Goal: Register for event/course

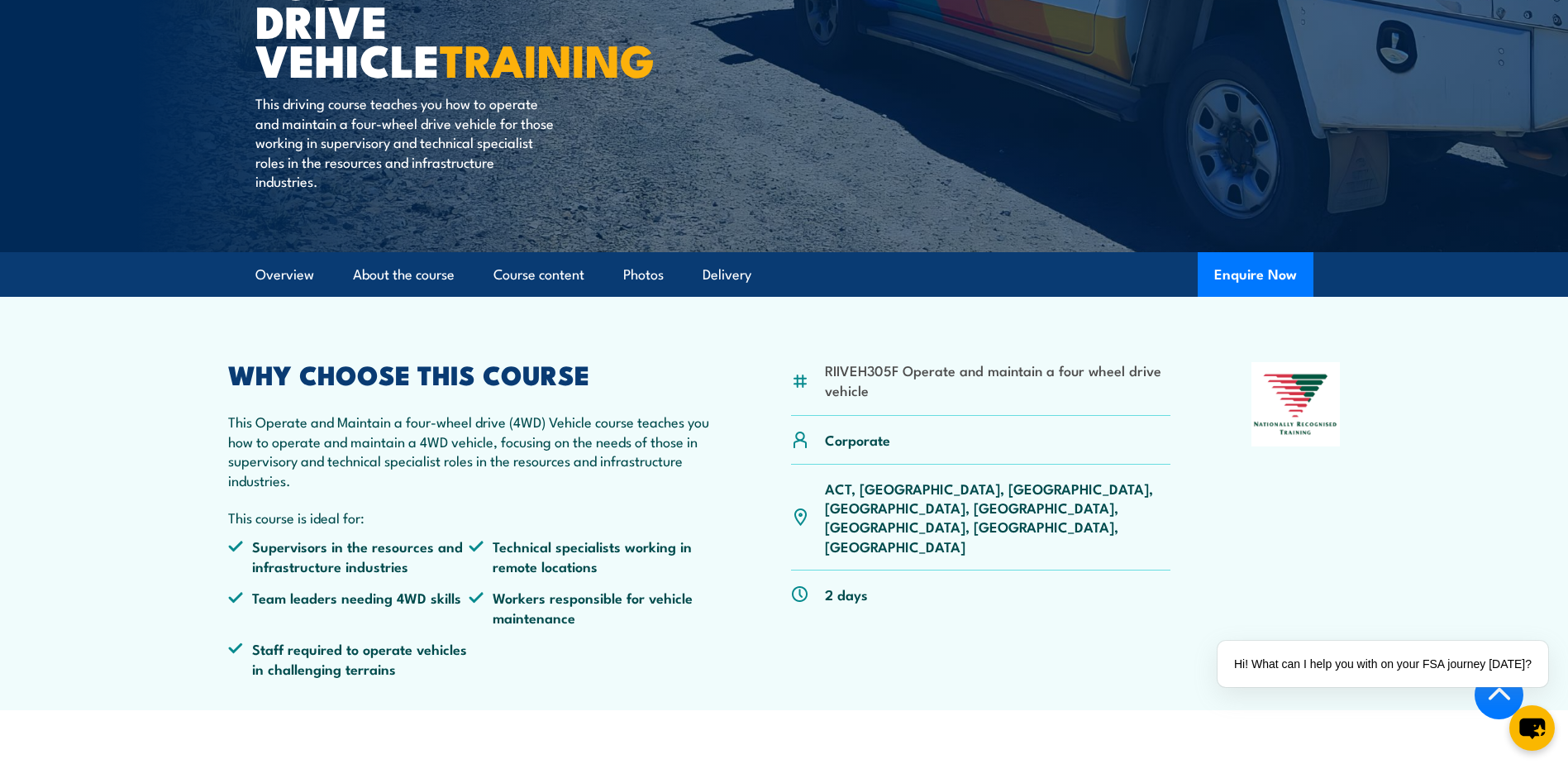
scroll to position [304, 0]
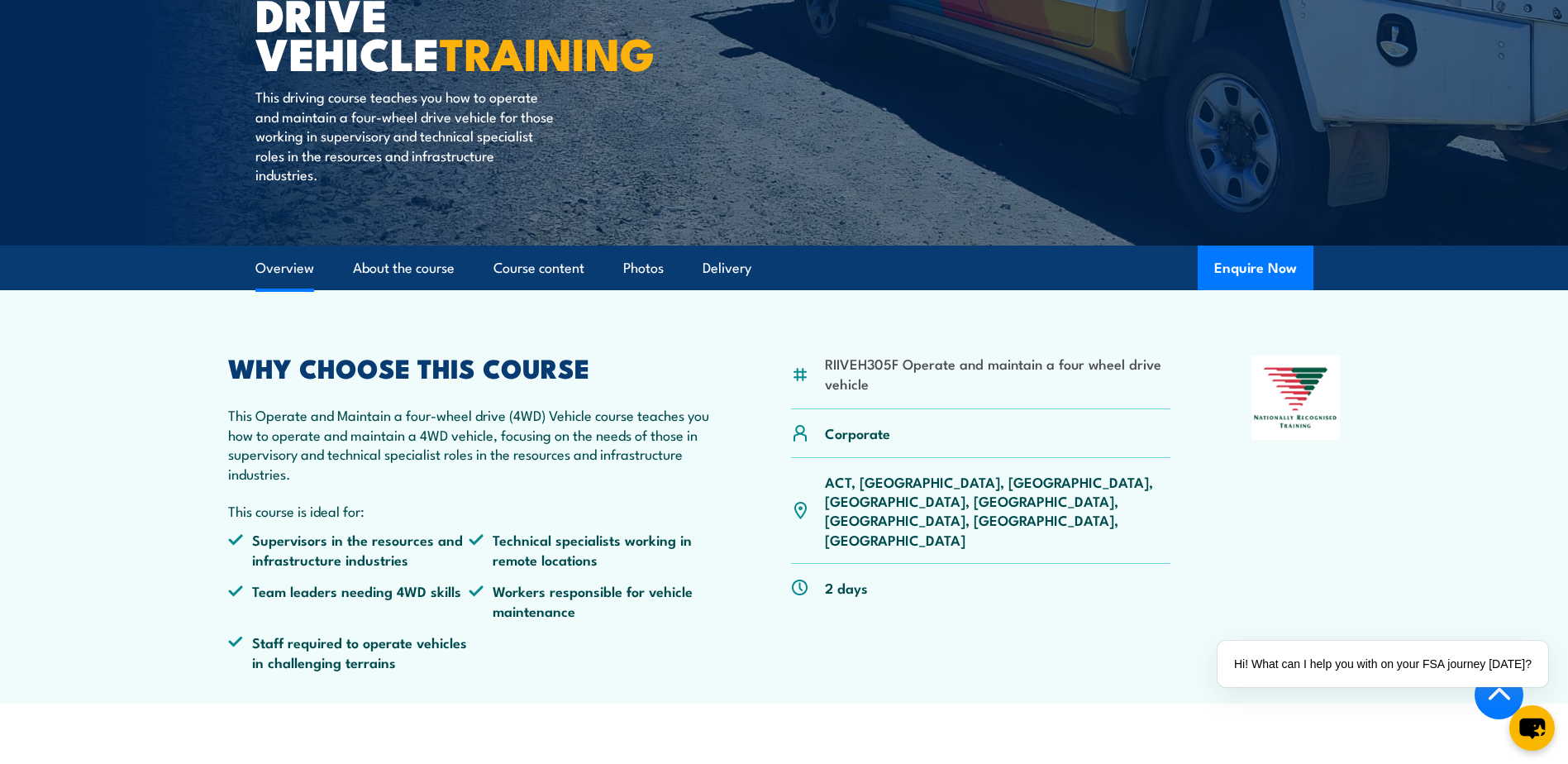
click at [287, 278] on link "Overview" at bounding box center [285, 268] width 59 height 44
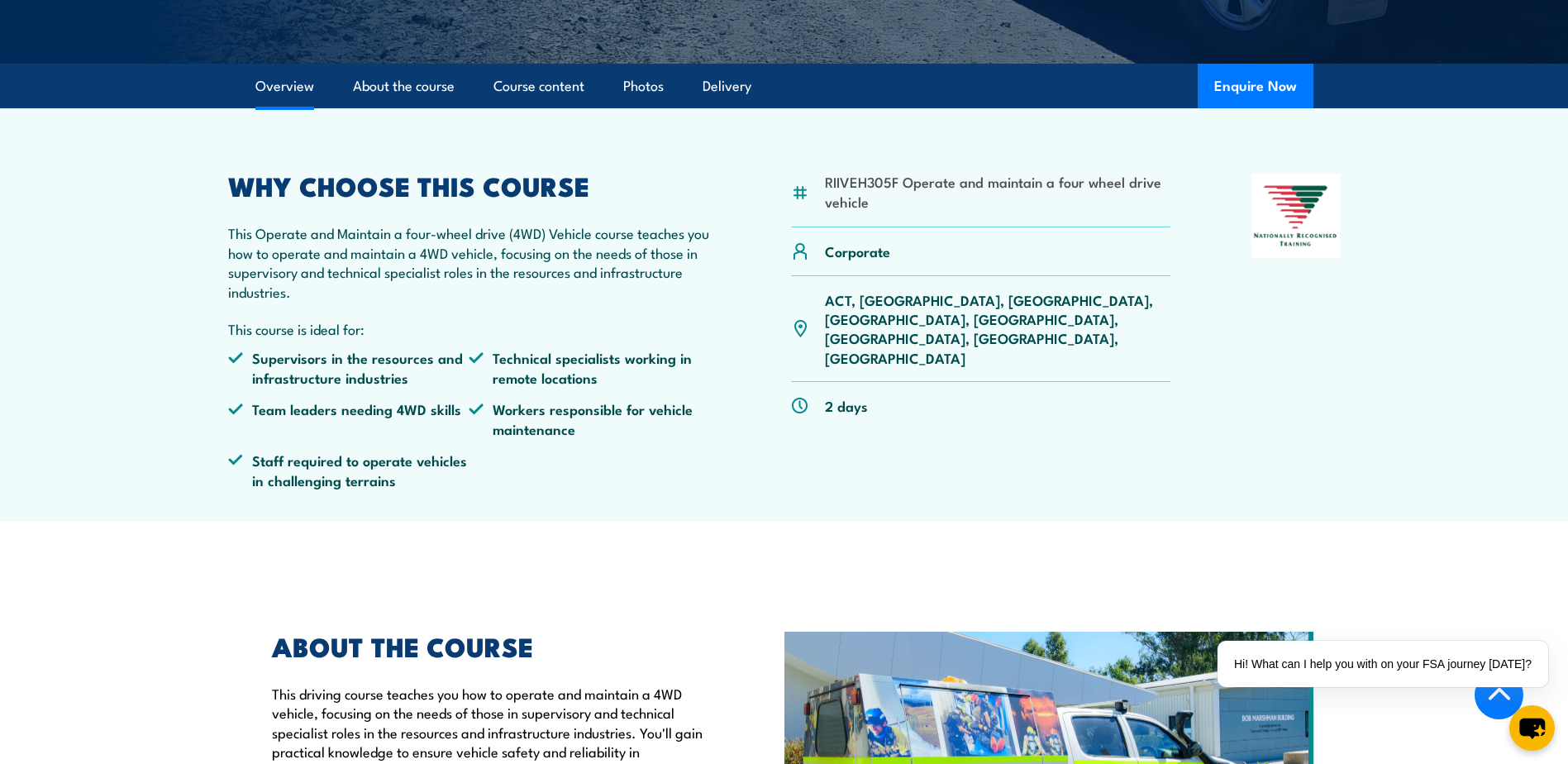
scroll to position [491, 0]
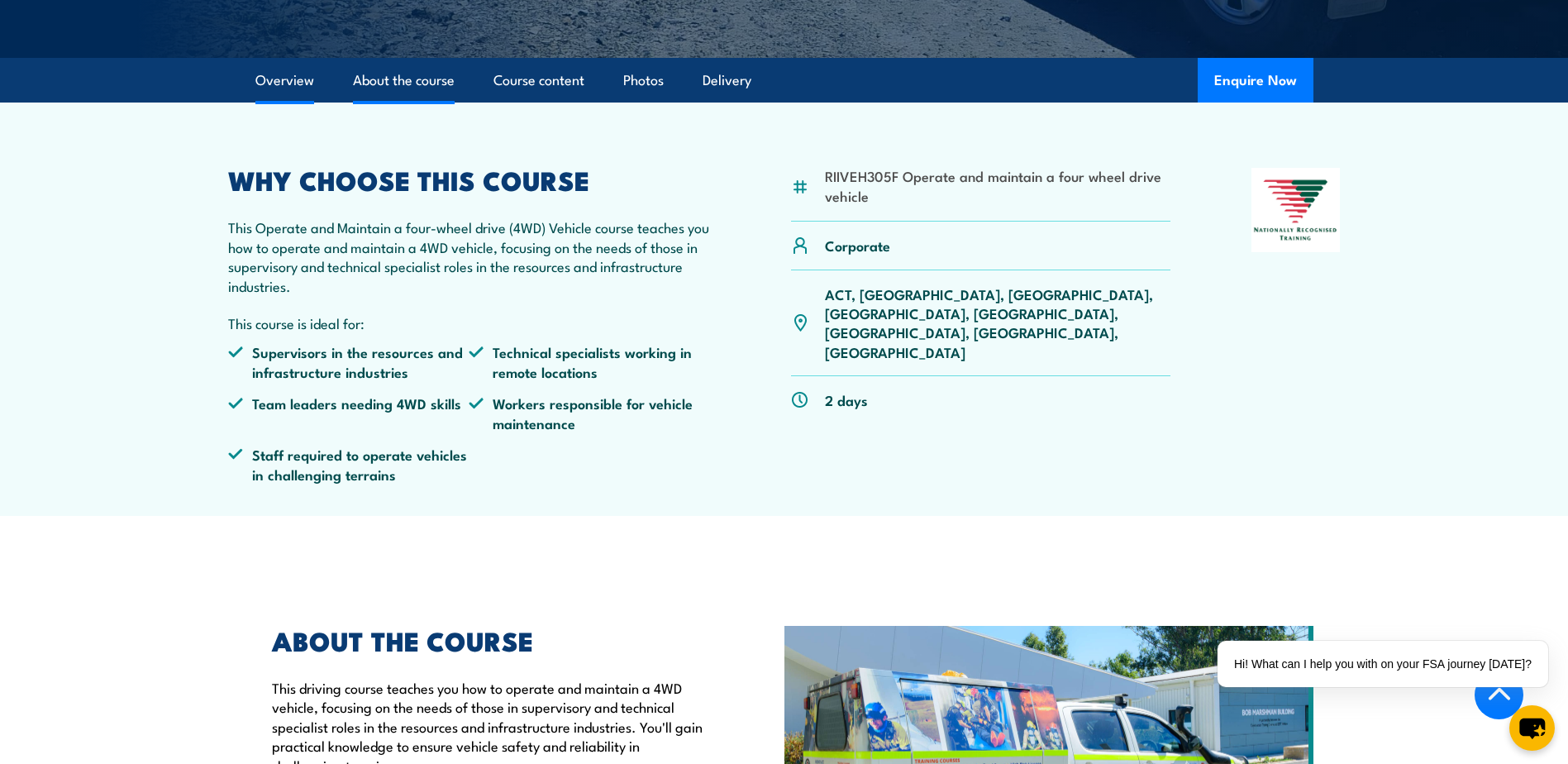
click at [403, 89] on link "About the course" at bounding box center [404, 81] width 102 height 44
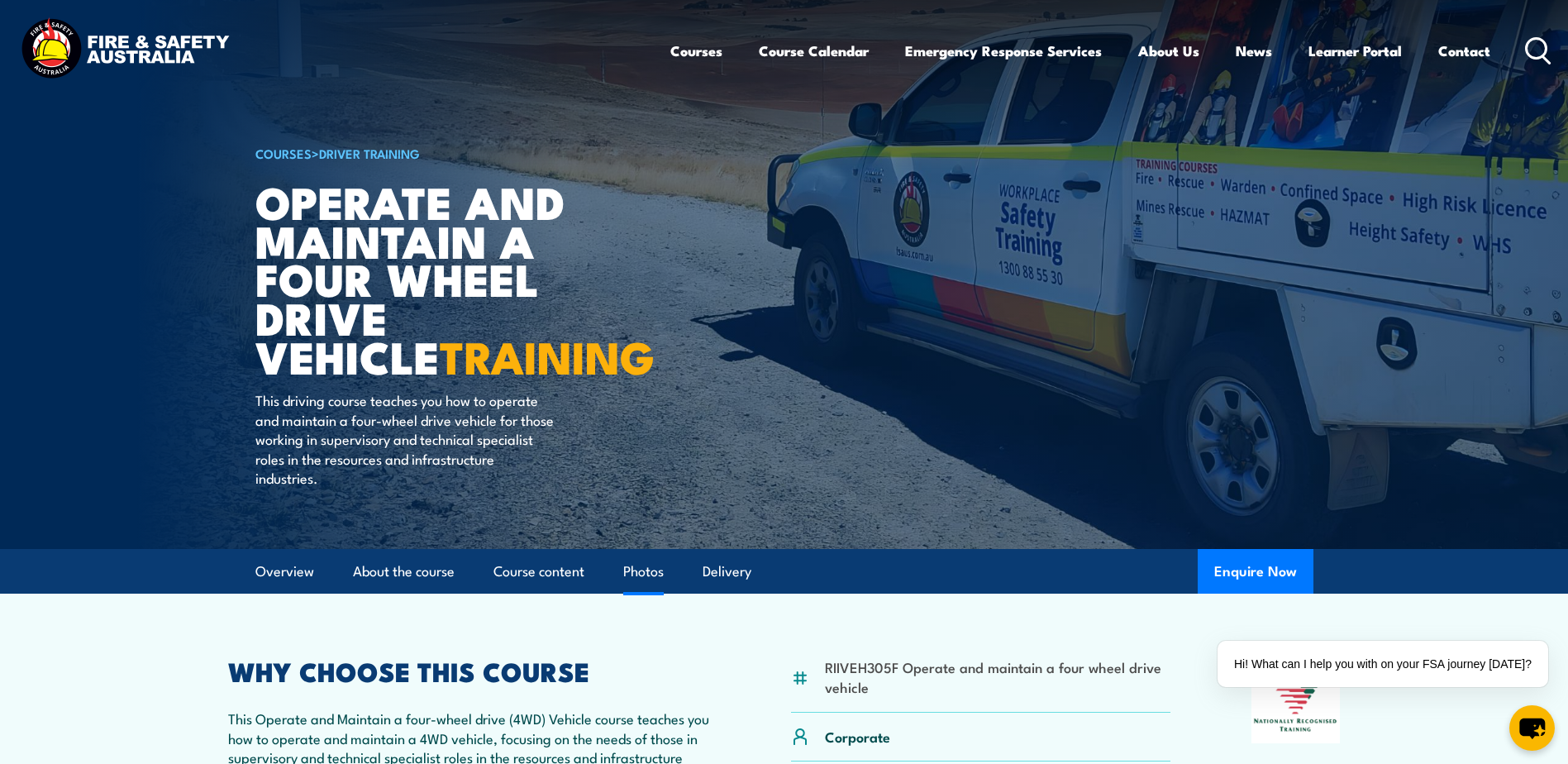
click at [647, 573] on link "Photos" at bounding box center [643, 572] width 40 height 44
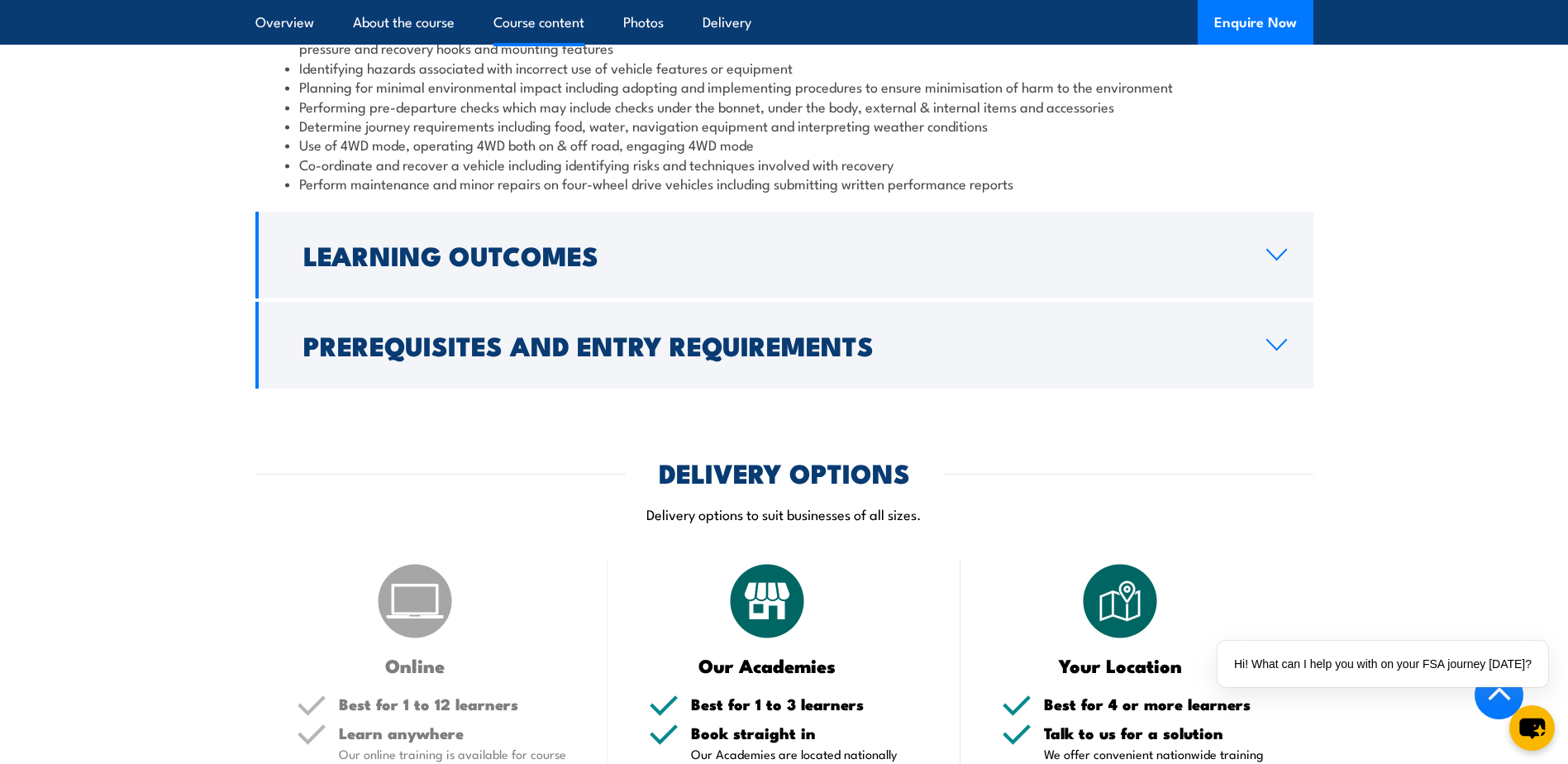
scroll to position [1393, 0]
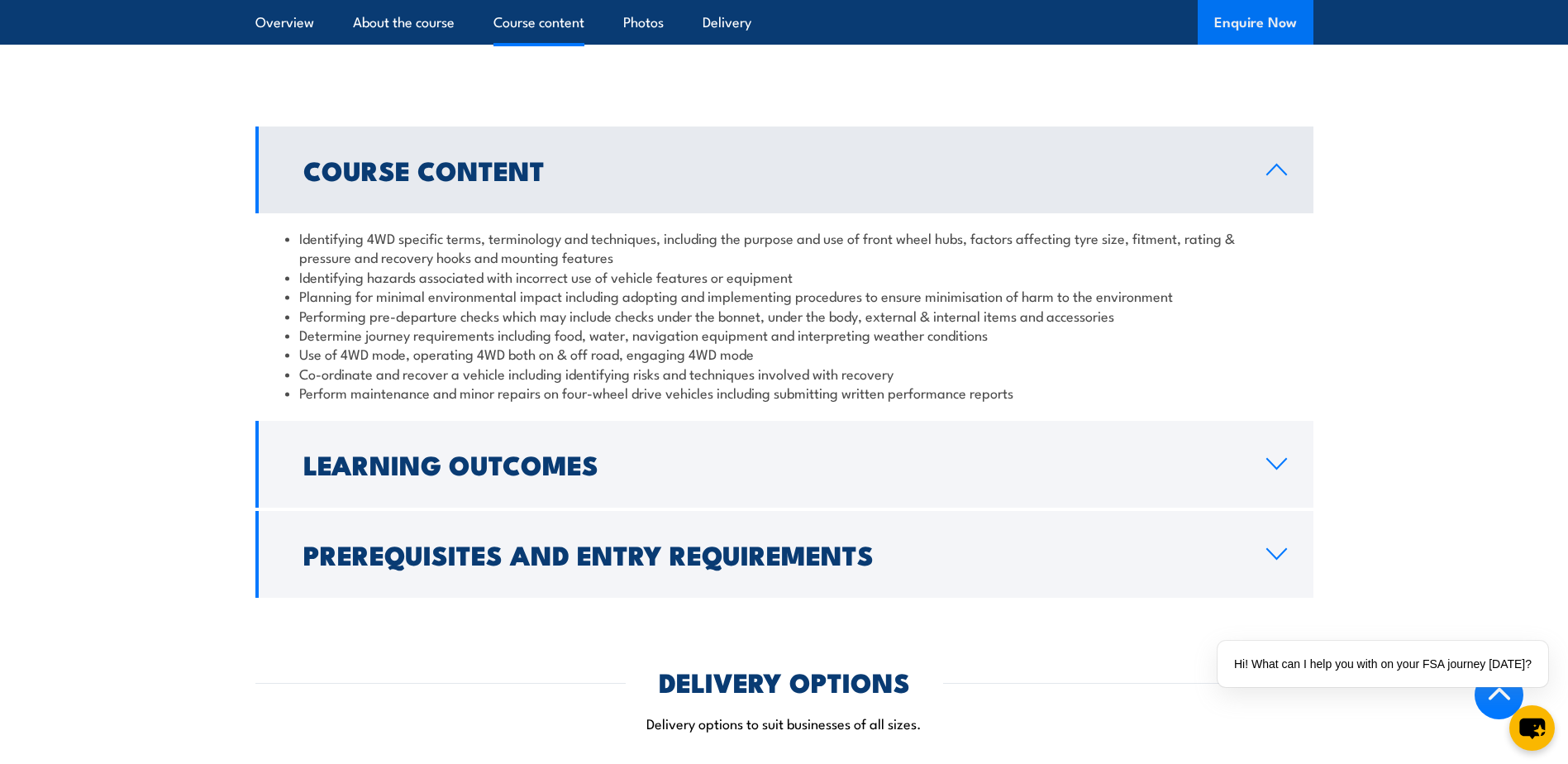
click at [1236, 23] on button "Enquire Now" at bounding box center [1254, 22] width 115 height 45
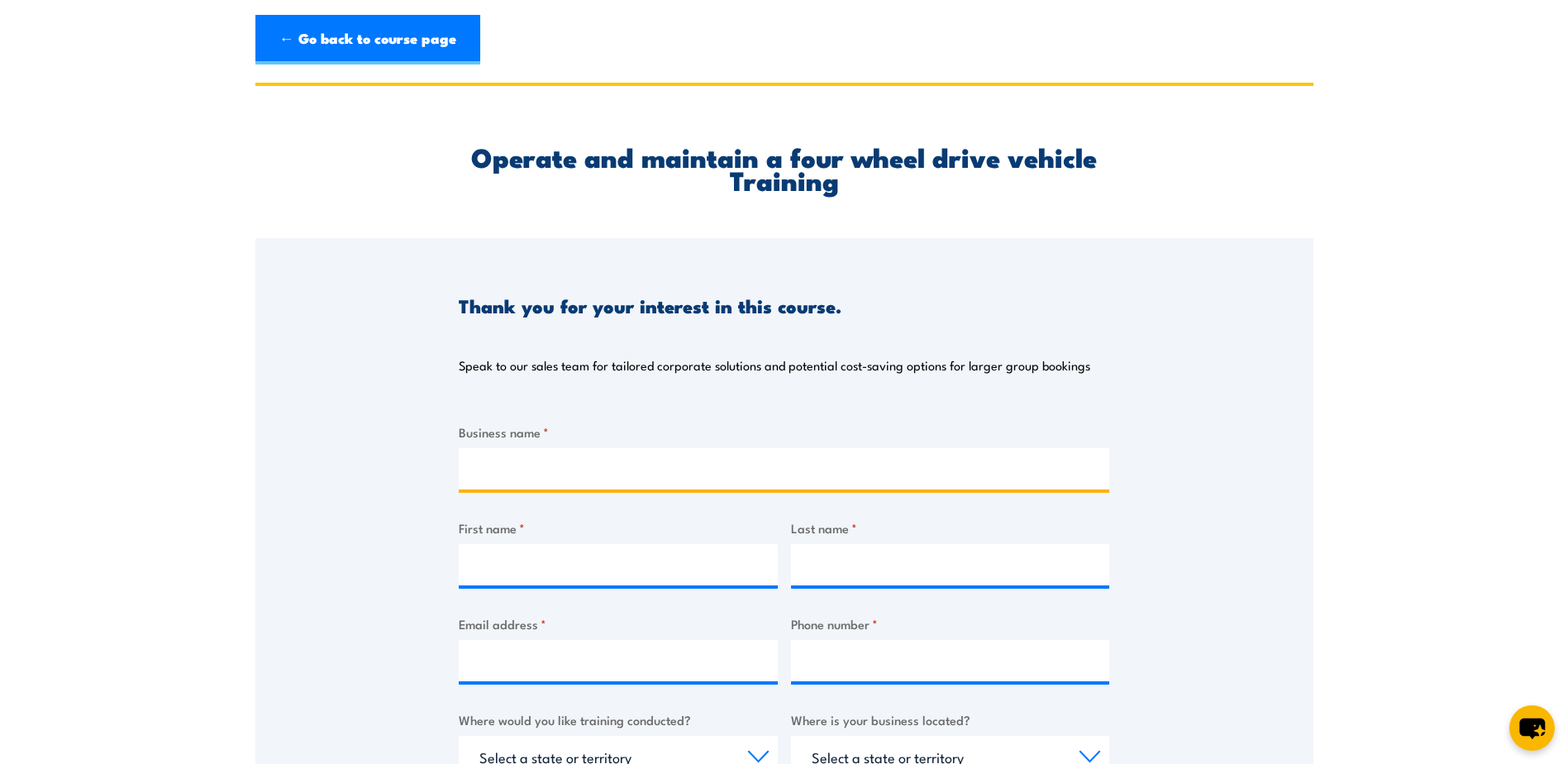
click at [595, 480] on input "Business name *" at bounding box center [783, 468] width 650 height 41
type input "Beca"
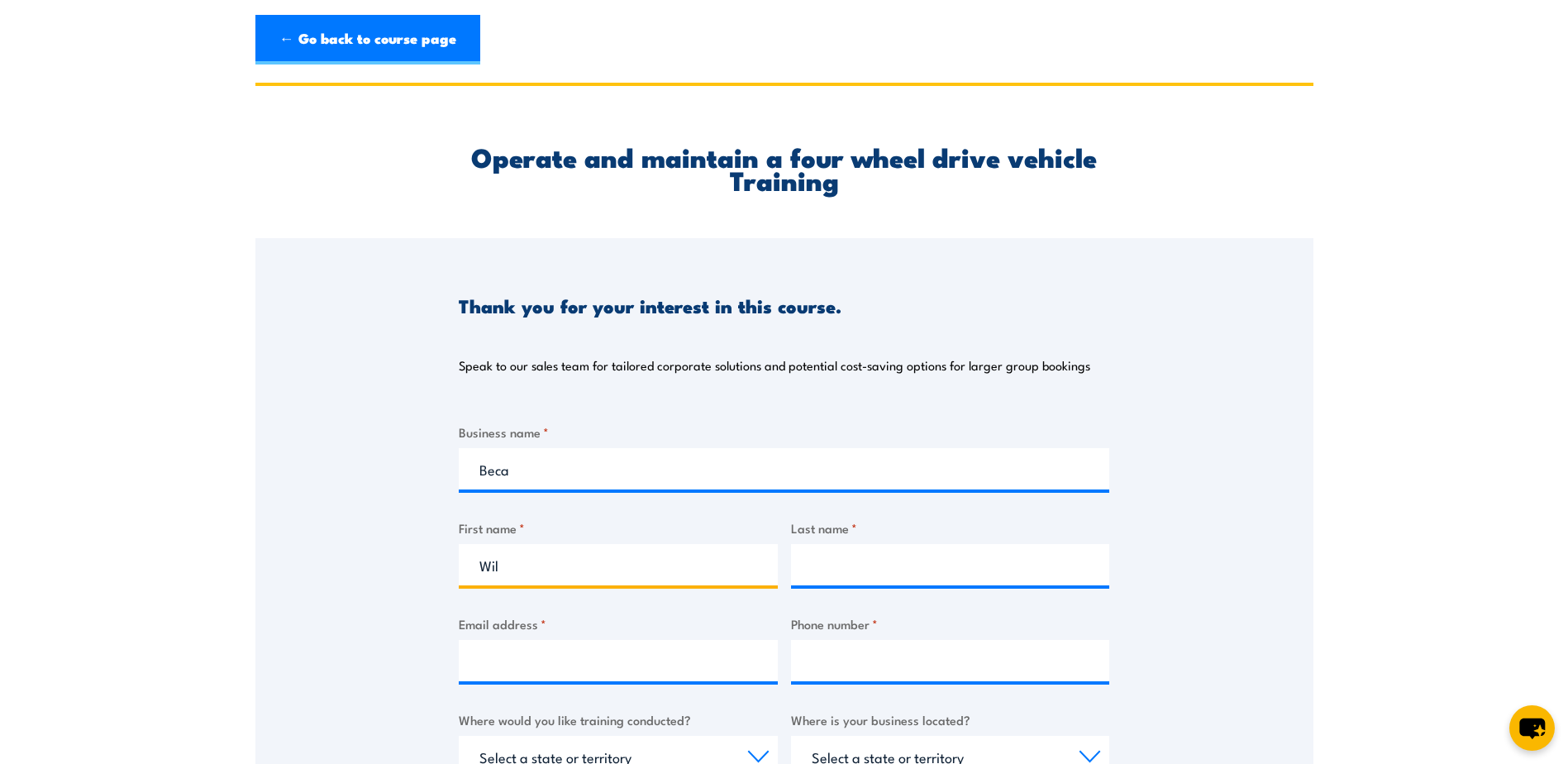
type input "[PERSON_NAME]"
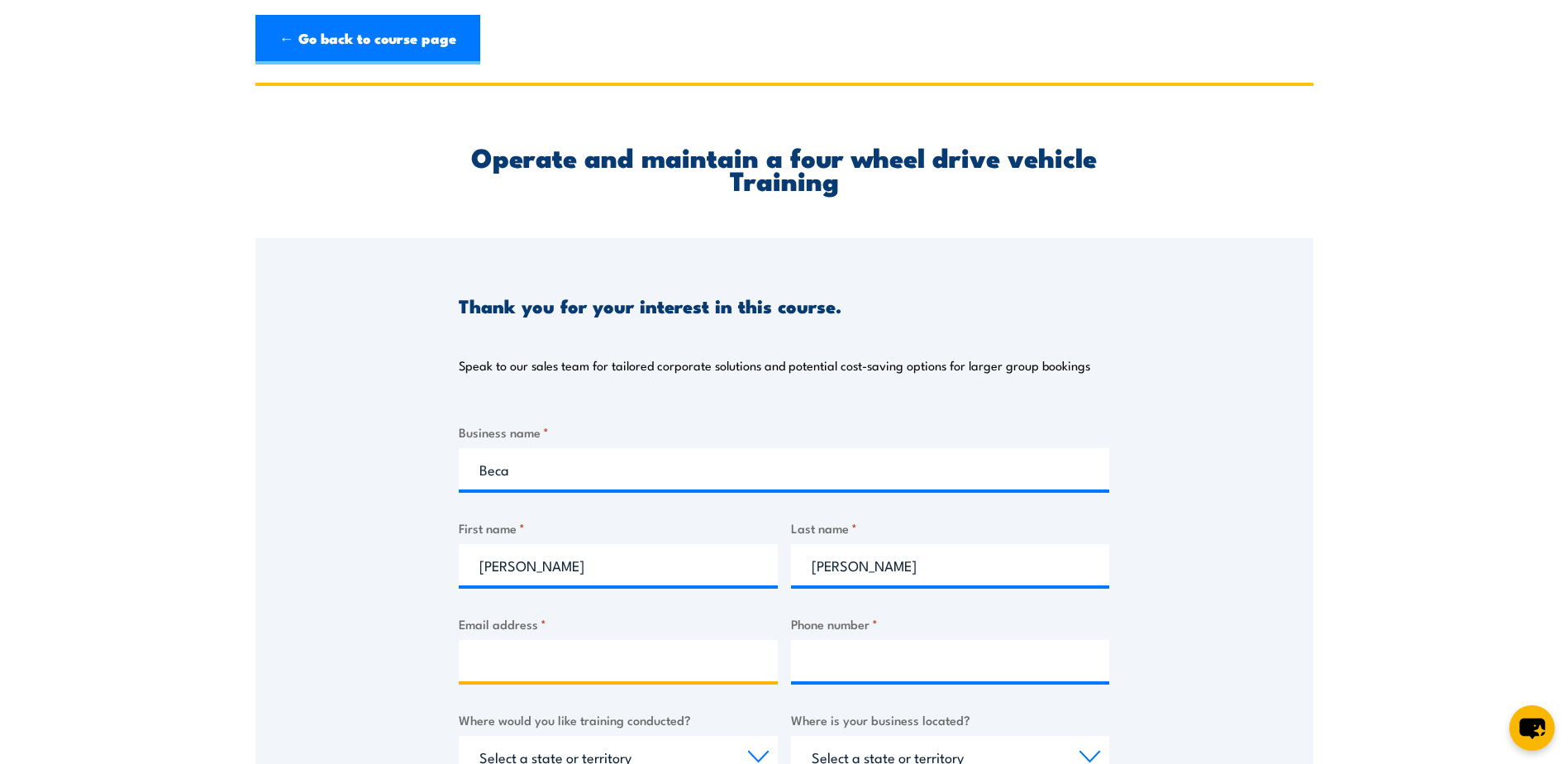
type input "[PERSON_NAME][EMAIL_ADDRESS][PERSON_NAME][DOMAIN_NAME]"
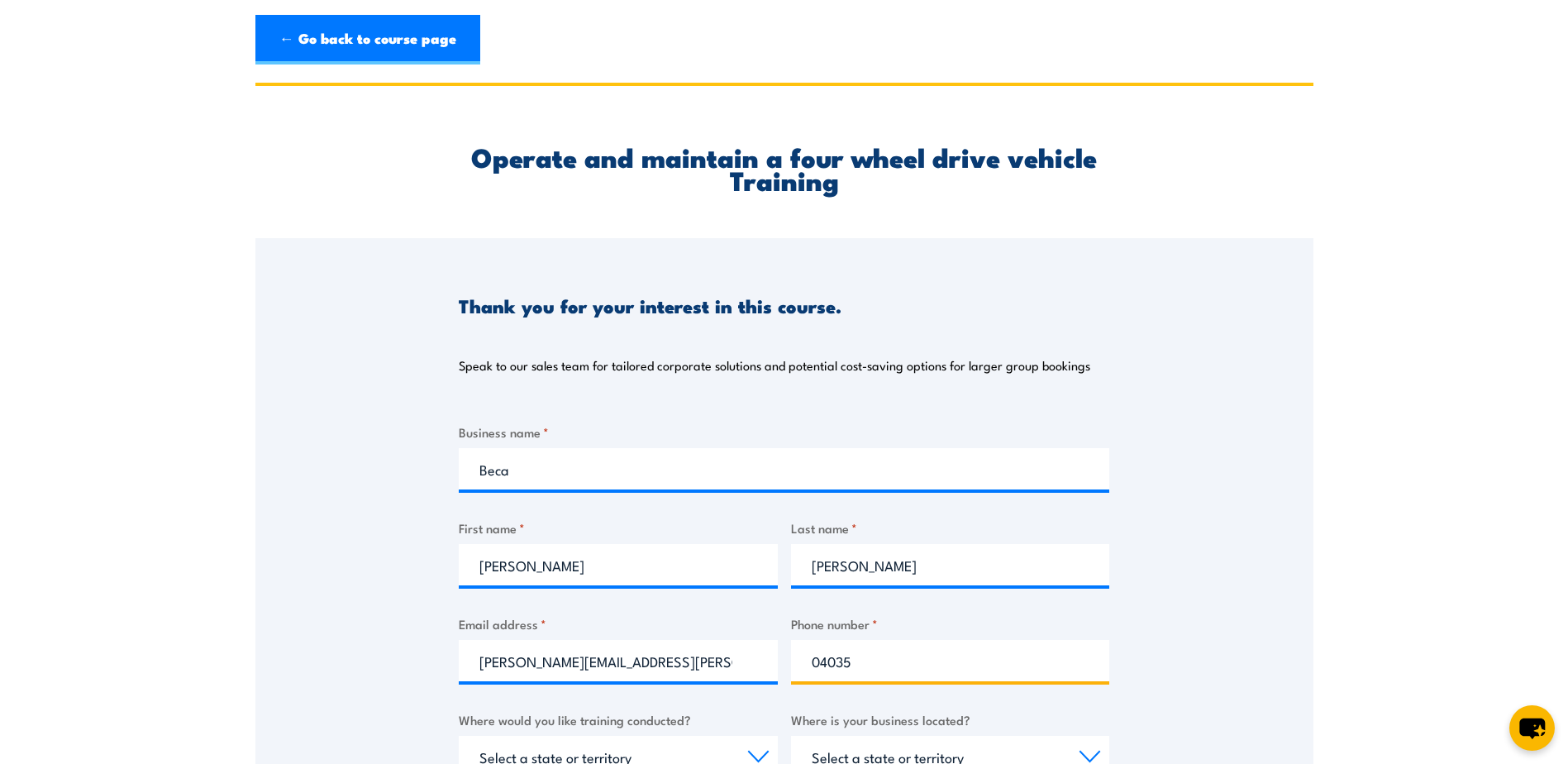
type input "0403576572"
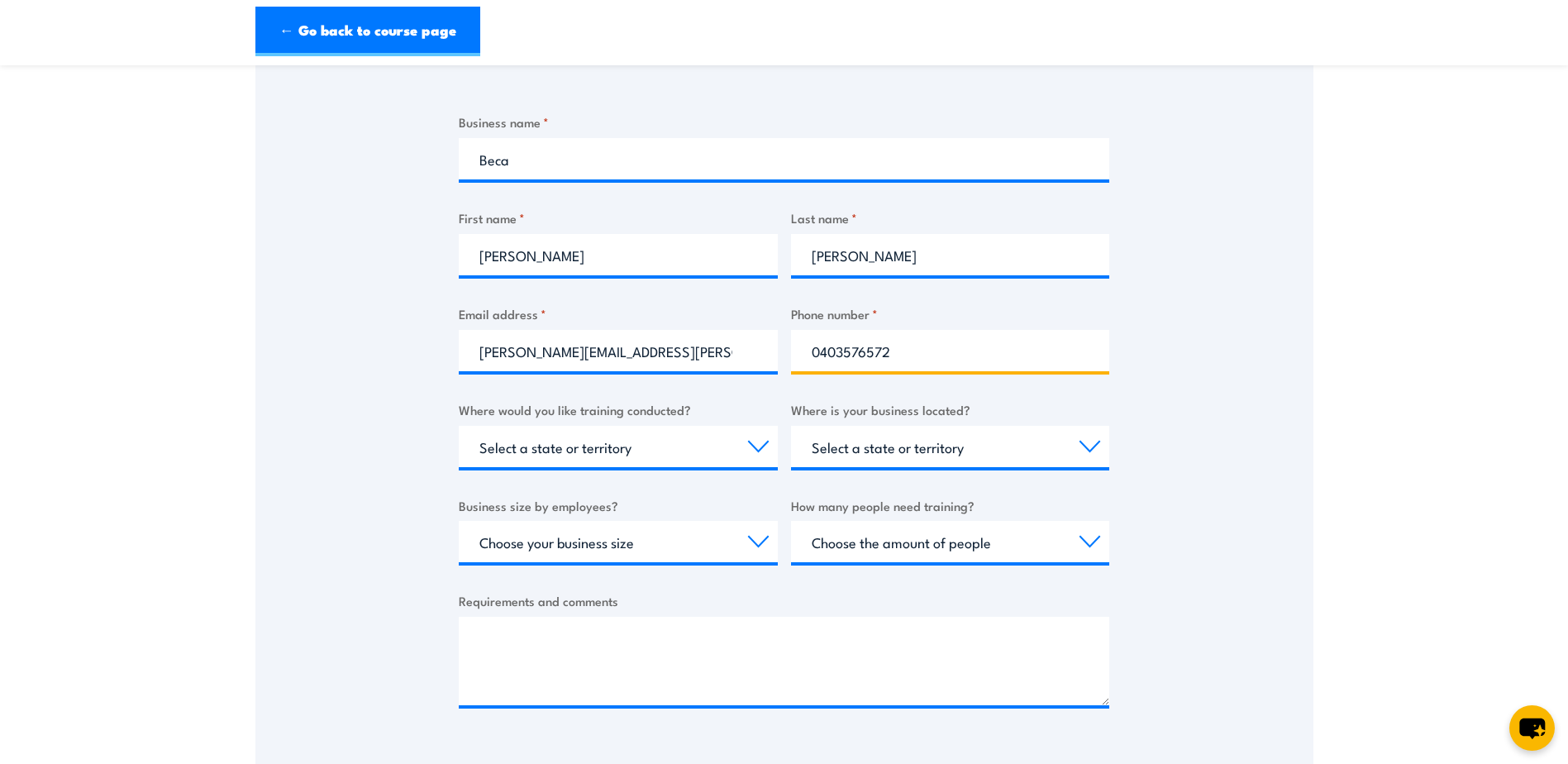
scroll to position [304, 0]
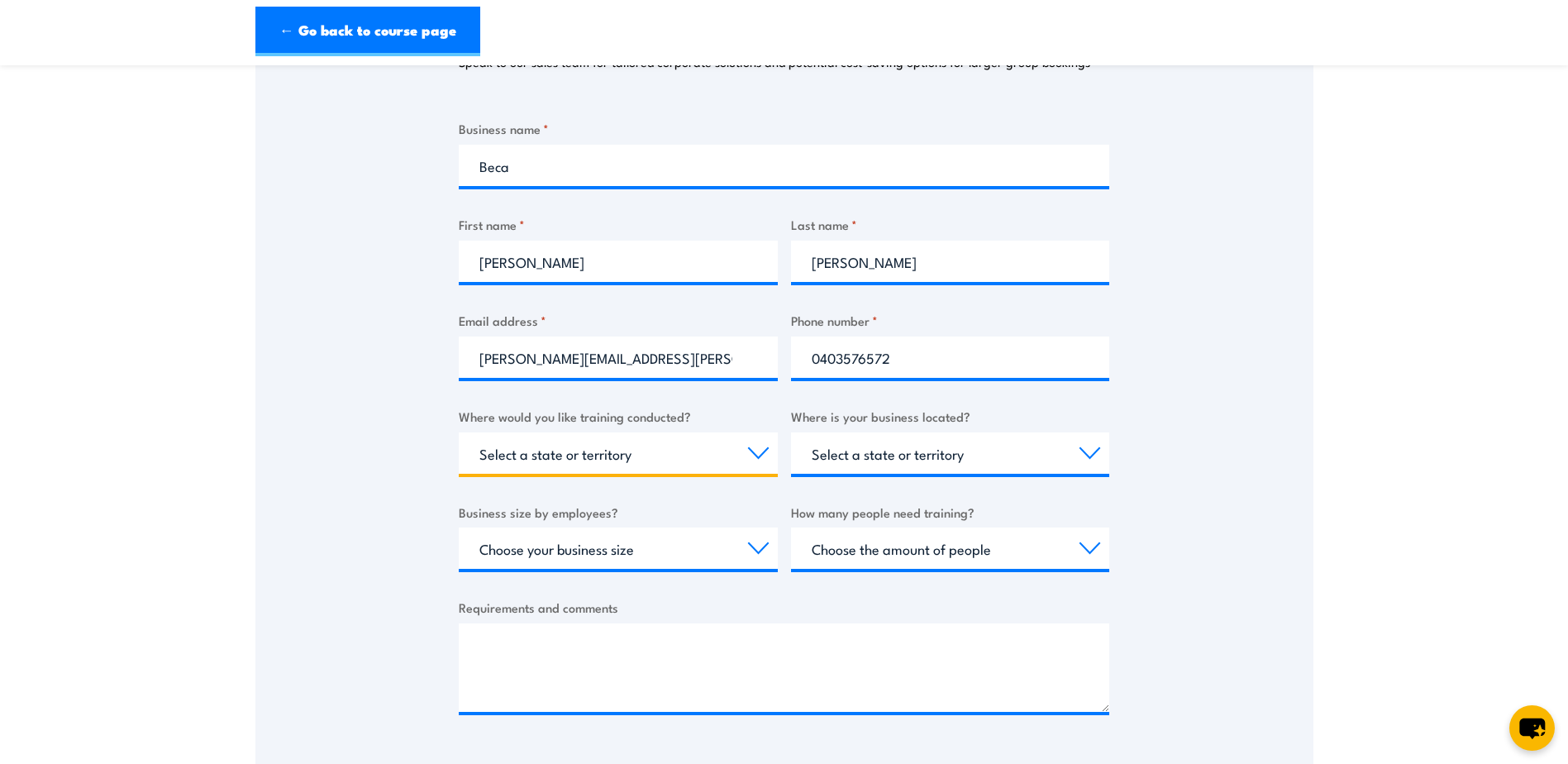
click at [718, 463] on select "Select a state or territory Nationally - multiple locations [GEOGRAPHIC_DATA] […" at bounding box center [618, 453] width 319 height 41
select select "[GEOGRAPHIC_DATA]"
click at [459, 433] on select "Select a state or territory Nationally - multiple locations [GEOGRAPHIC_DATA] […" at bounding box center [618, 453] width 319 height 41
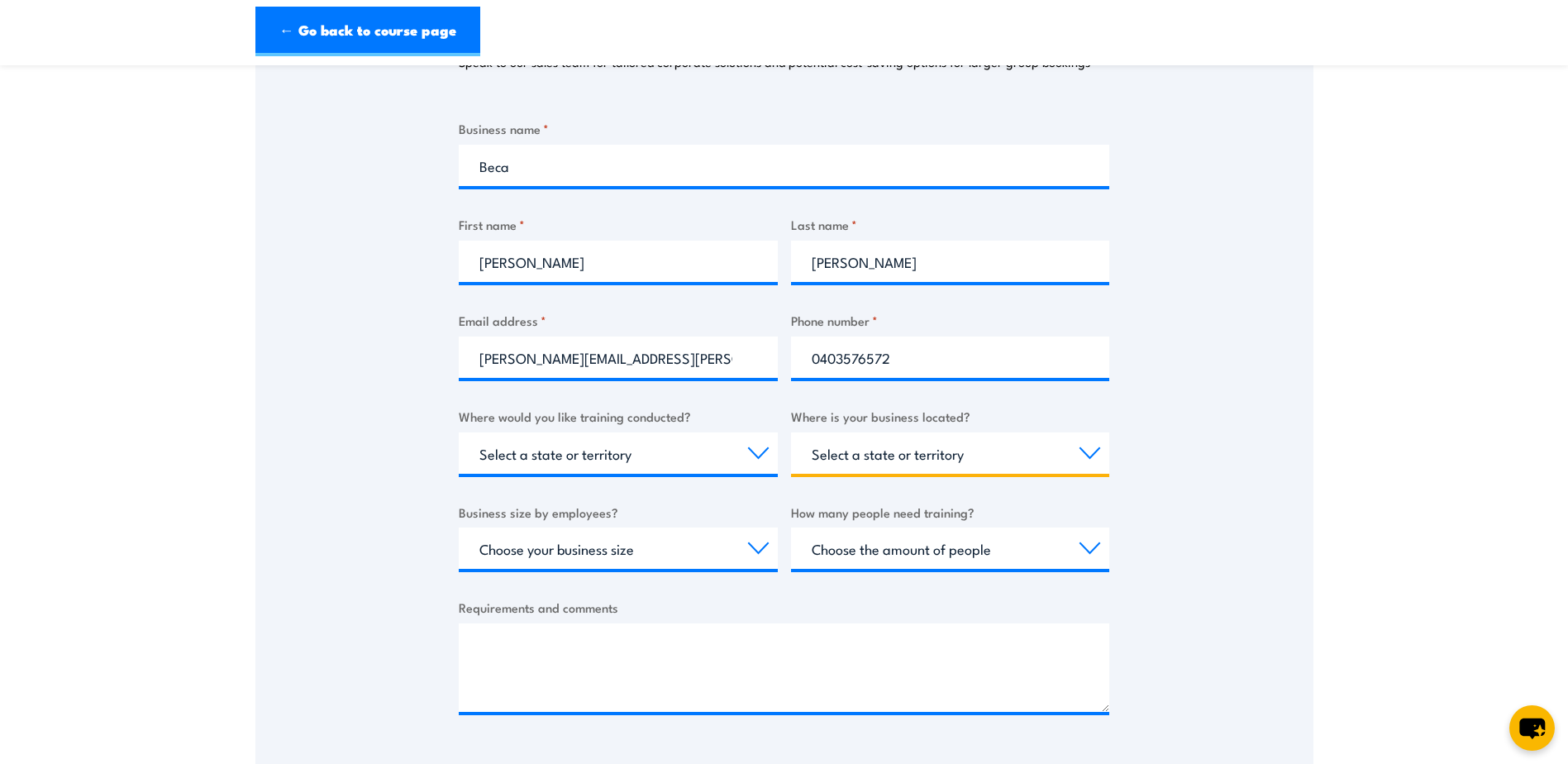
click at [898, 467] on select "Select a state or territory [GEOGRAPHIC_DATA] [GEOGRAPHIC_DATA] [GEOGRAPHIC_DAT…" at bounding box center [950, 453] width 319 height 41
select select "[GEOGRAPHIC_DATA]"
click at [791, 433] on select "Select a state or territory [GEOGRAPHIC_DATA] [GEOGRAPHIC_DATA] [GEOGRAPHIC_DAT…" at bounding box center [950, 453] width 319 height 41
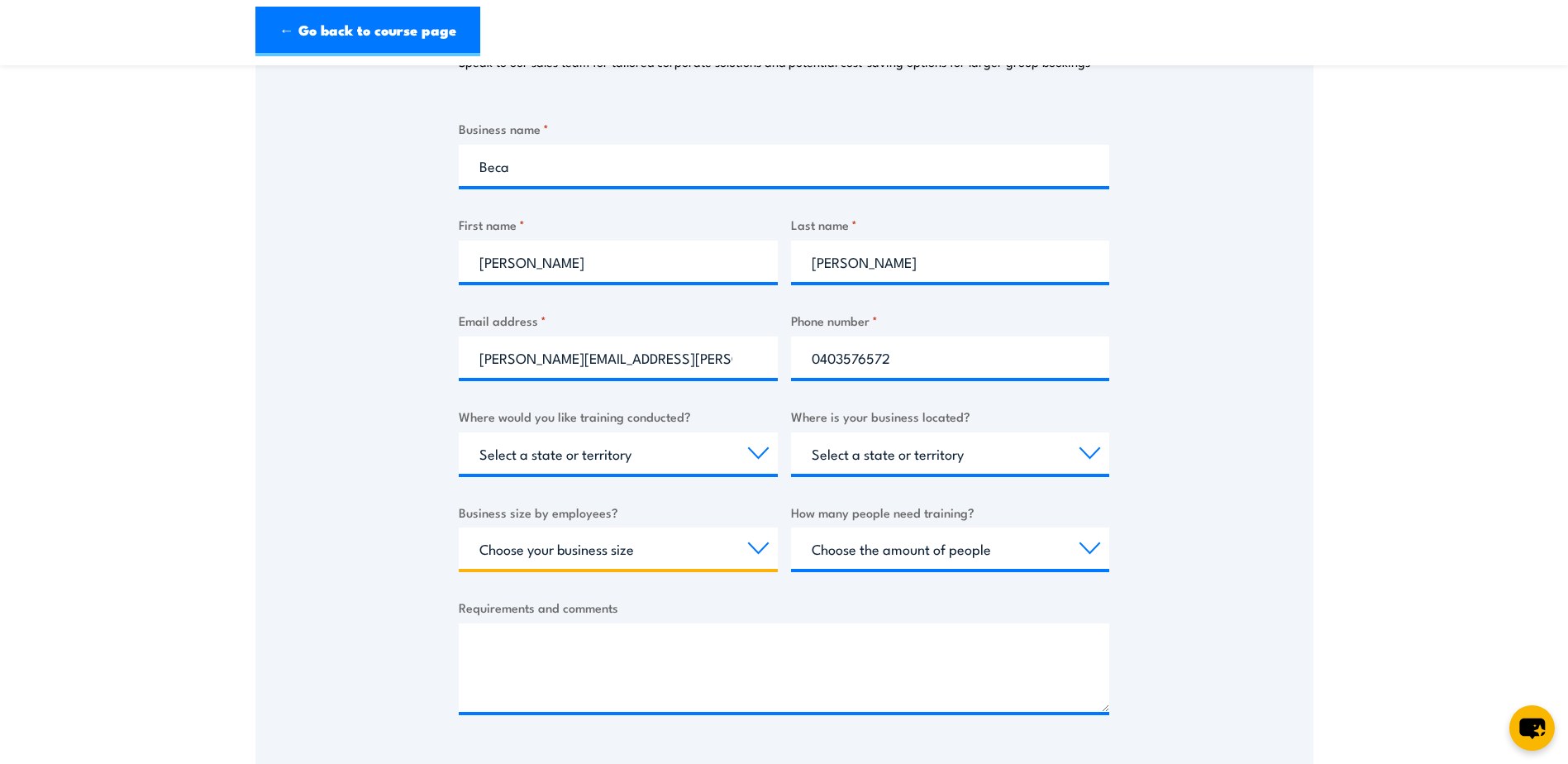
click at [731, 551] on select "Choose your business size 1 to 19 20 to 199 200+" at bounding box center [618, 547] width 319 height 41
select select "200+"
click at [459, 527] on select "Choose your business size 1 to 19 20 to 199 200+" at bounding box center [618, 547] width 319 height 41
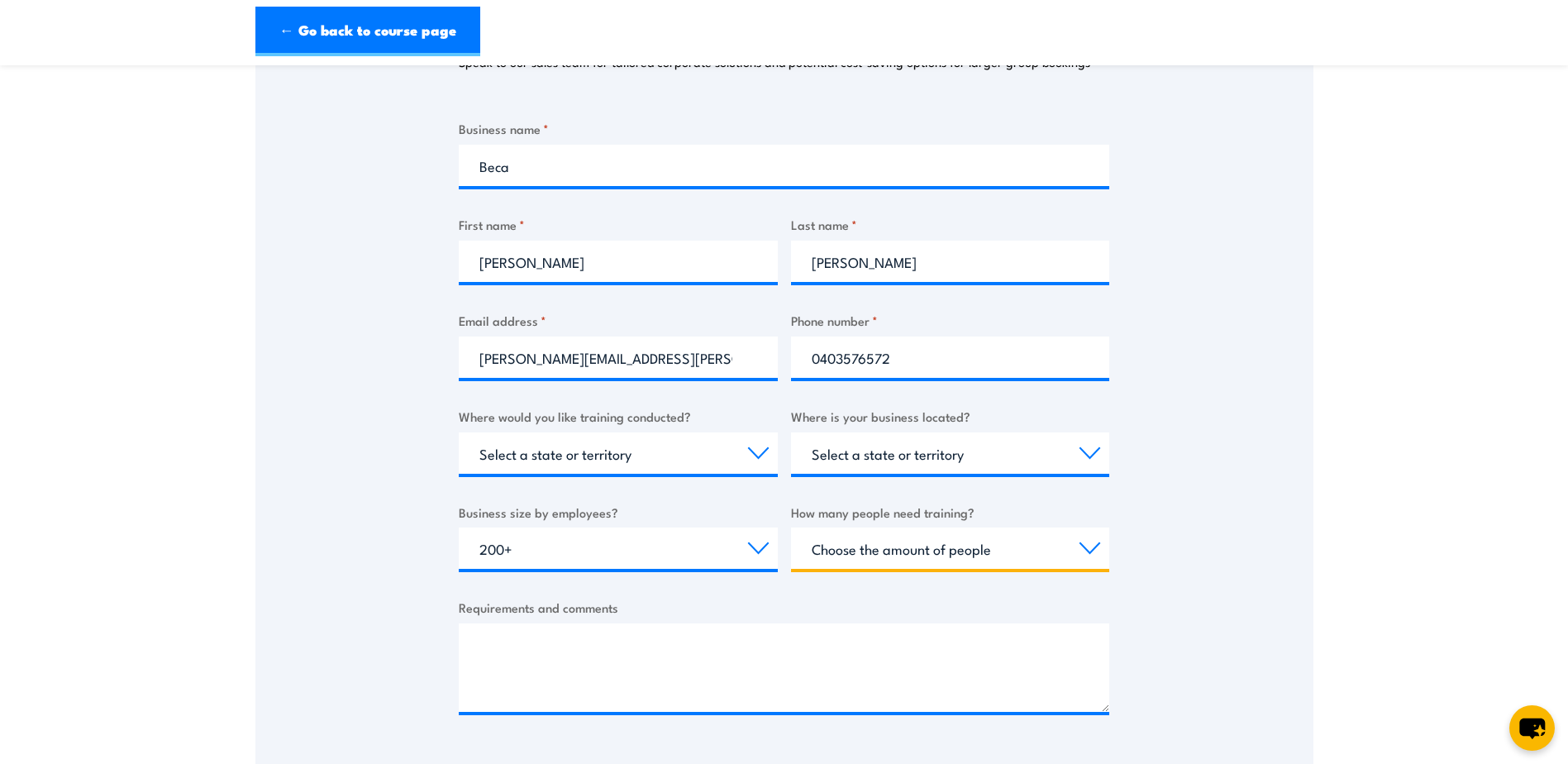
click at [889, 554] on select "Choose the amount of people 1 to 4 5 to 19 20+" at bounding box center [950, 547] width 319 height 41
select select "5 to 19"
click at [791, 527] on select "Choose the amount of people 1 to 4 5 to 19 20+" at bounding box center [950, 547] width 319 height 41
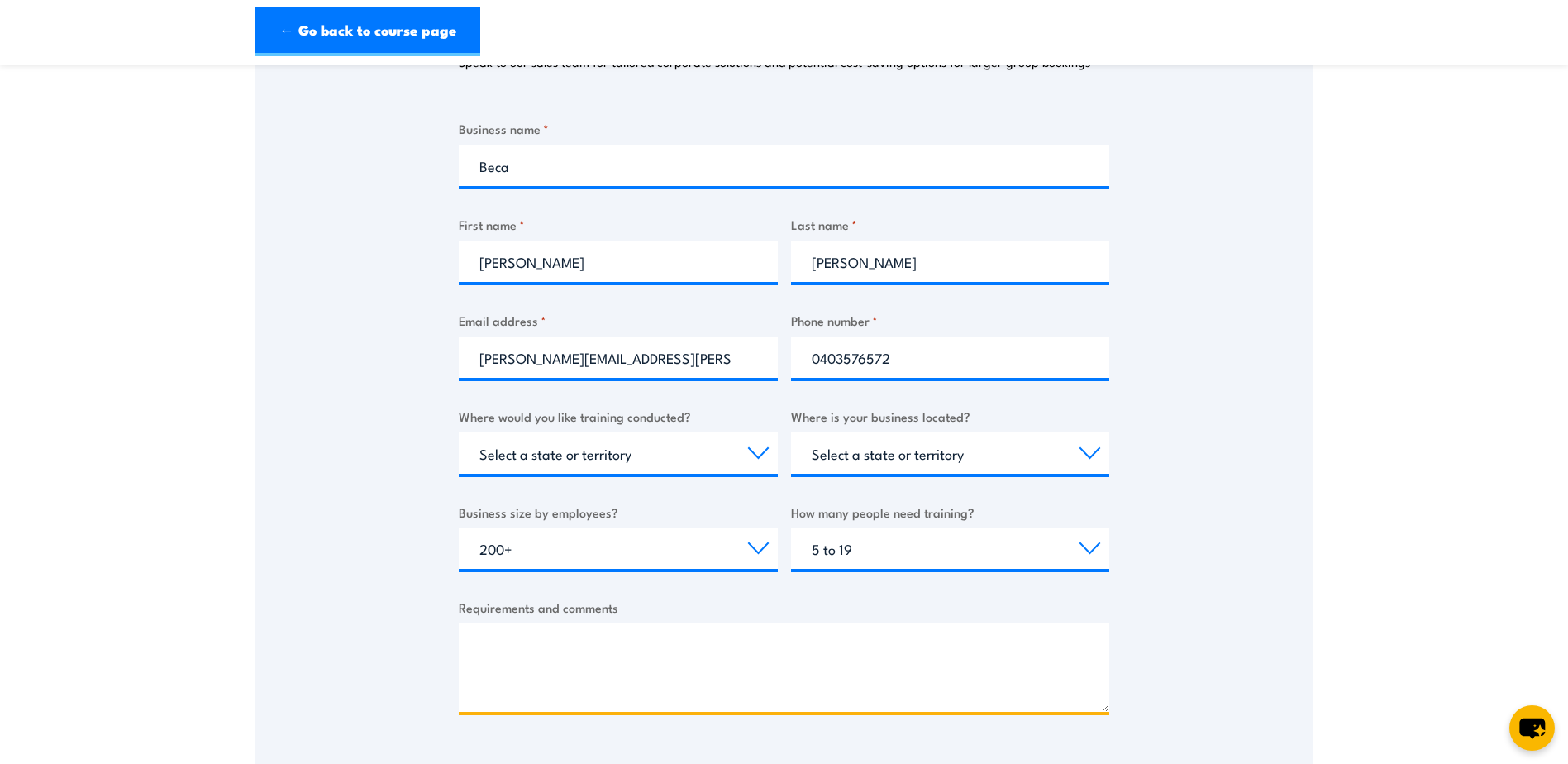
click at [805, 668] on textarea "Requirements and comments" at bounding box center [783, 667] width 650 height 89
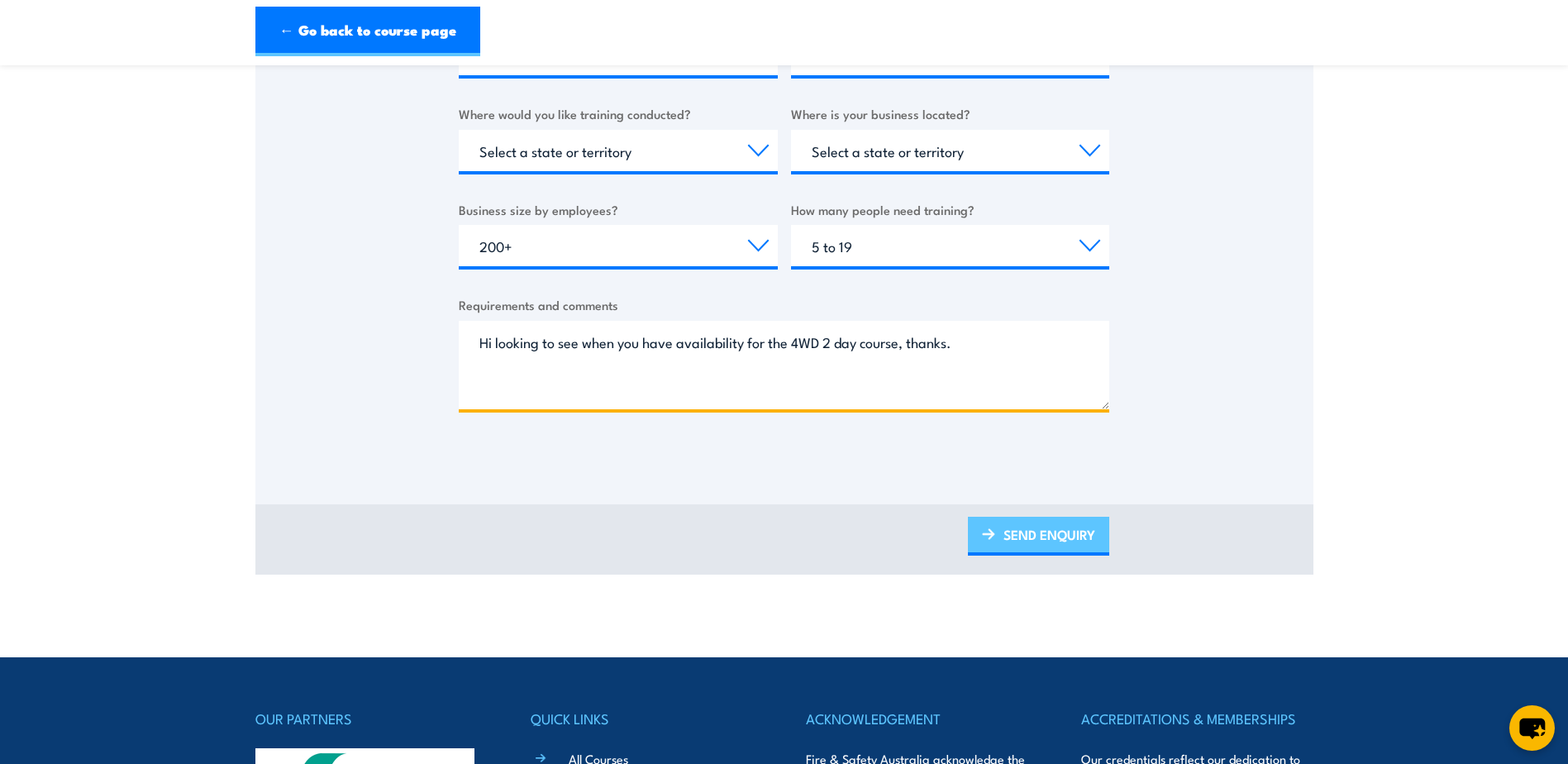
type textarea "Hi looking to see when you have availability for the 4WD 2 day course, thanks."
click at [1018, 534] on link "SEND ENQUIRY" at bounding box center [1039, 536] width 142 height 39
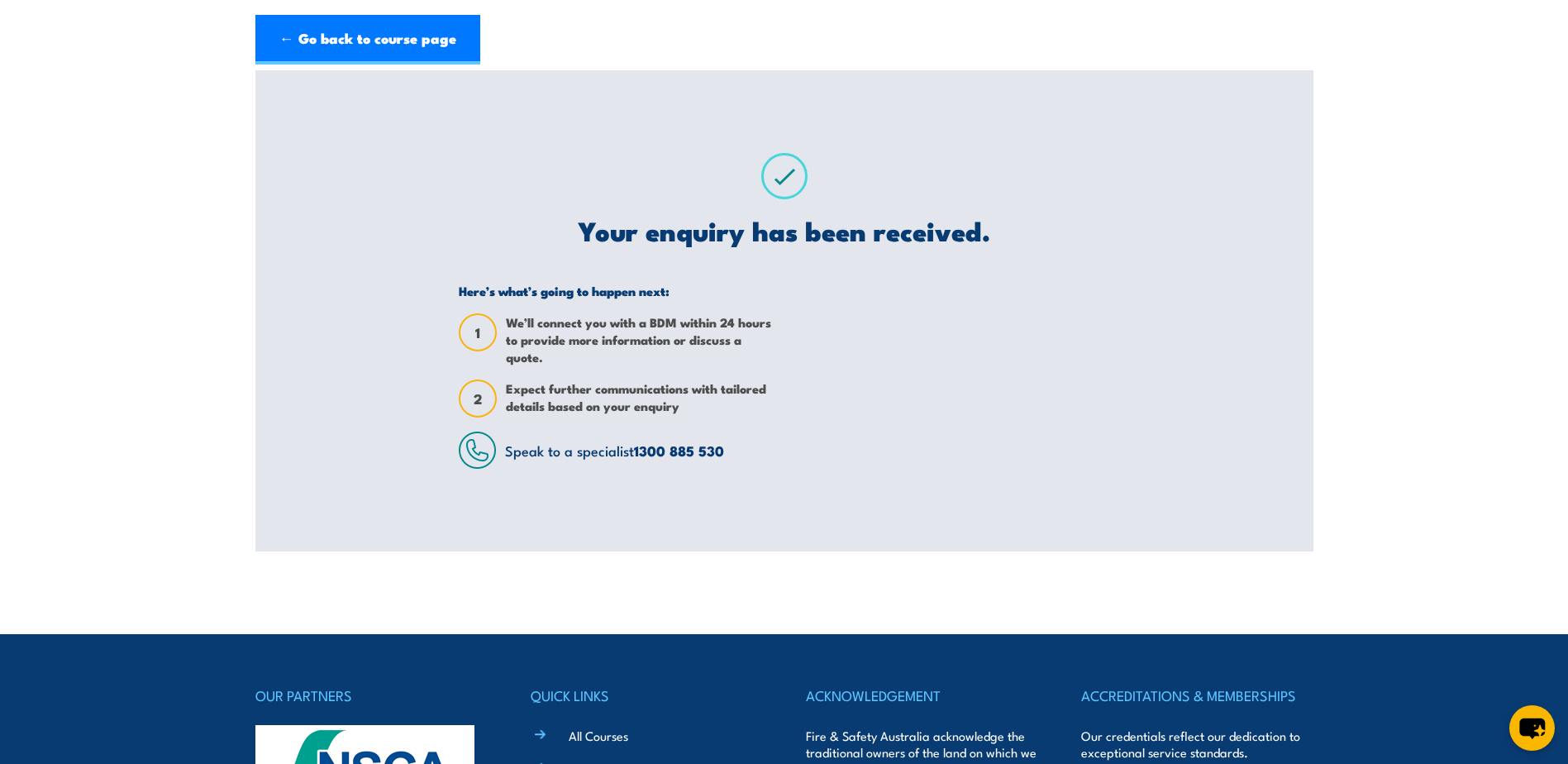
scroll to position [0, 0]
